Goal: Information Seeking & Learning: Learn about a topic

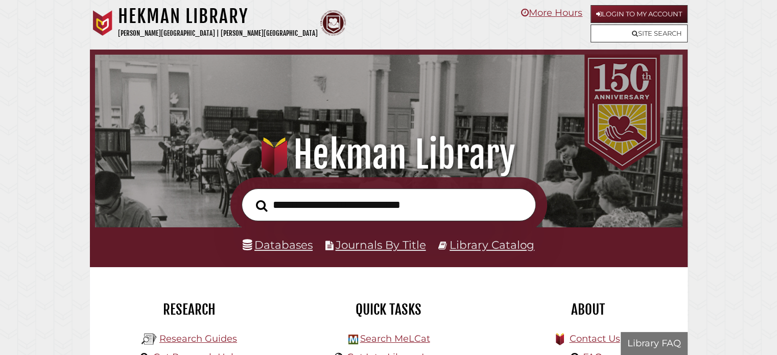
scroll to position [194, 583]
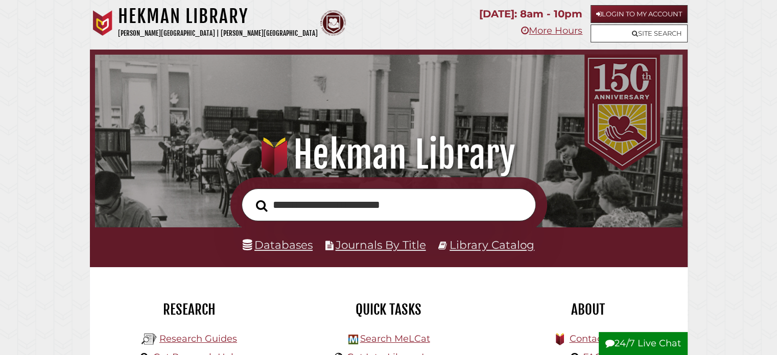
type input "**********"
click at [251, 197] on button "Search" at bounding box center [262, 206] width 22 height 18
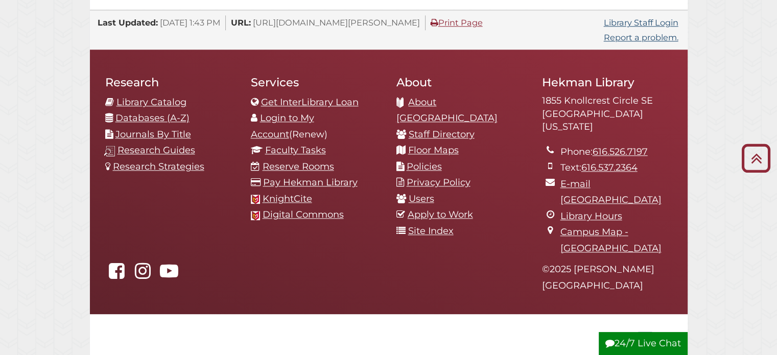
scroll to position [1129, 0]
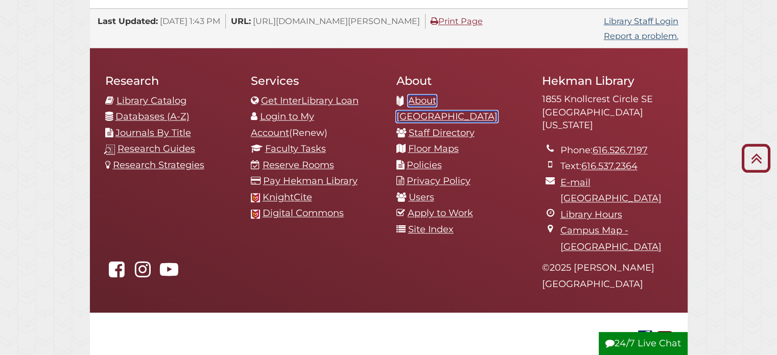
click at [465, 95] on link "About [GEOGRAPHIC_DATA]" at bounding box center [447, 109] width 101 height 28
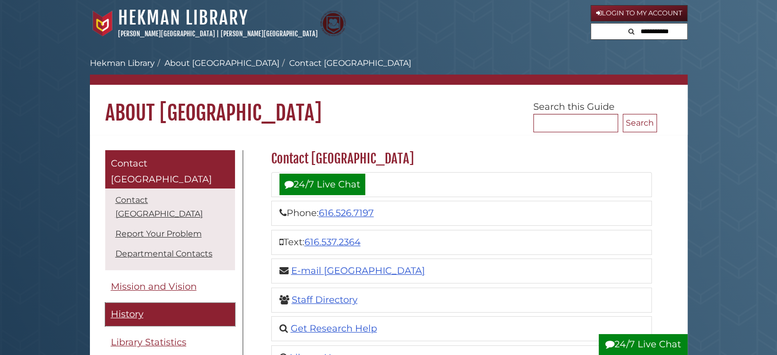
click at [135, 309] on span "History" at bounding box center [127, 314] width 33 height 11
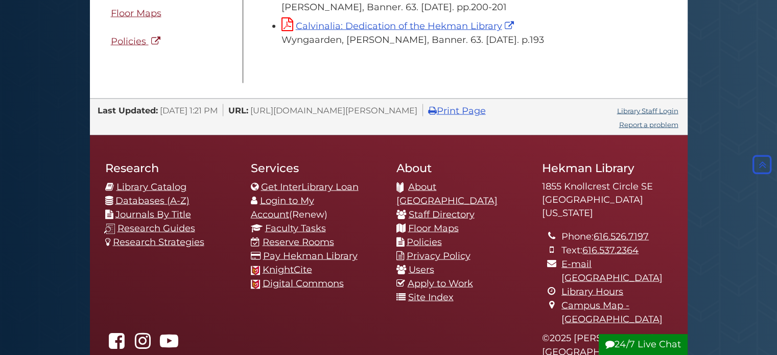
scroll to position [5854, 0]
